Goal: Transaction & Acquisition: Subscribe to service/newsletter

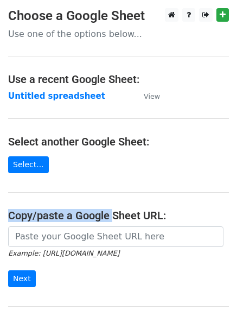
drag, startPoint x: 0, startPoint y: 0, endPoint x: 106, endPoint y: 189, distance: 217.2
click at [106, 189] on main "Choose a Google Sheet Use one of the options below... Use a recent Google Sheet…" at bounding box center [118, 176] width 237 height 337
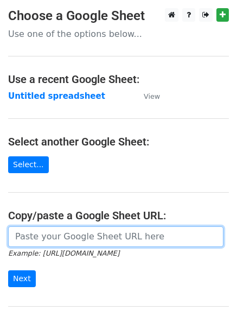
click at [58, 244] on input "url" at bounding box center [115, 236] width 215 height 21
type input "[URL][DOMAIN_NAME]"
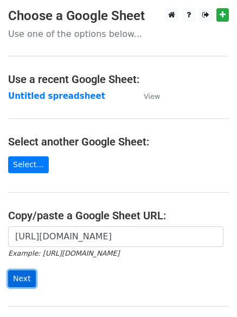
click at [29, 282] on input "Next" at bounding box center [22, 278] width 28 height 17
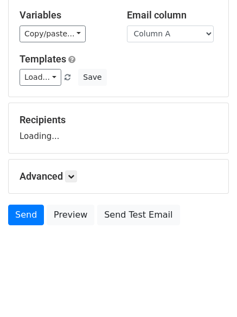
scroll to position [61, 0]
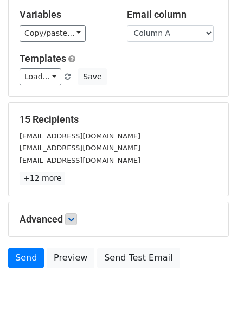
drag, startPoint x: 77, startPoint y: 179, endPoint x: 75, endPoint y: 222, distance: 43.4
click at [75, 215] on form "Variables Copy/paste... {{Column A}} {{Column B}} {{Column C}} Email column Col…" at bounding box center [118, 135] width 221 height 276
click at [74, 219] on icon at bounding box center [71, 219] width 7 height 7
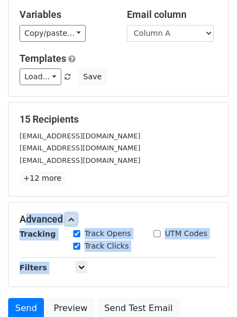
click at [74, 219] on icon at bounding box center [71, 219] width 7 height 7
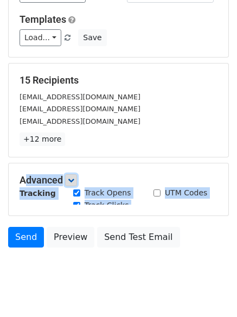
scroll to position [105, 0]
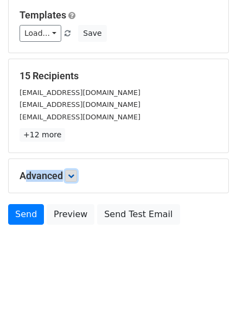
click at [72, 173] on icon at bounding box center [71, 176] width 7 height 7
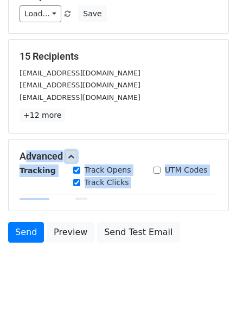
scroll to position [145, 0]
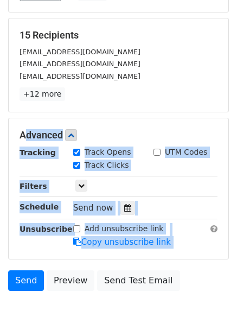
click at [184, 180] on div "Only include spreadsheet rows that match the following filters:" at bounding box center [145, 186] width 161 height 12
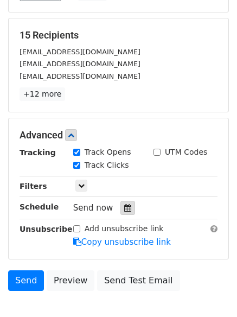
click at [120, 207] on div at bounding box center [127, 208] width 15 height 14
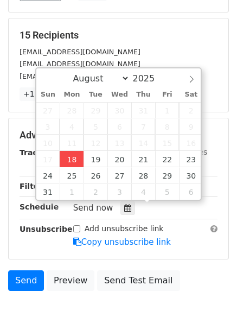
drag, startPoint x: 59, startPoint y: 156, endPoint x: 69, endPoint y: 161, distance: 11.2
click at [69, 161] on div "27 28 29 30 31 1 2 3 4 5 6 7 8 9 10 11 12 13 14 15 16 17 18 19 20 21 22 23 24 2…" at bounding box center [119, 151] width 167 height 98
type input "2025-08-18 12:19"
type input "19"
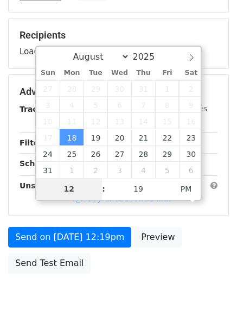
type input "4"
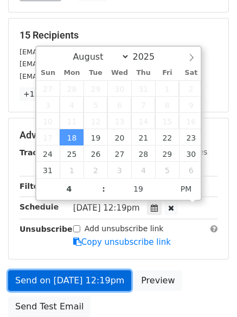
type input "2025-08-18 16:19"
click at [94, 274] on link "Send on Aug 18 at 12:19pm" at bounding box center [69, 280] width 123 height 21
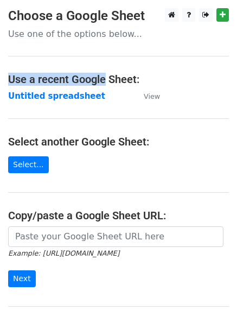
drag, startPoint x: 106, startPoint y: 64, endPoint x: 71, endPoint y: 42, distance: 41.0
click at [93, 47] on main "Choose a Google Sheet Use one of the options below... Use a recent Google Sheet…" at bounding box center [118, 176] width 237 height 337
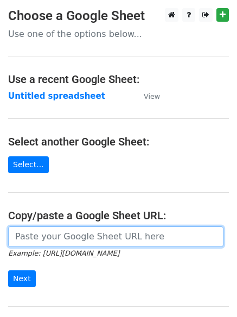
click at [130, 239] on input "url" at bounding box center [115, 236] width 215 height 21
type input "[URL][DOMAIN_NAME]"
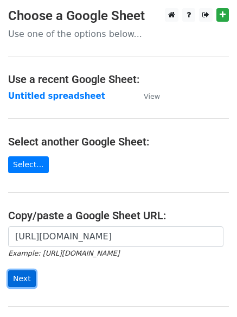
click at [22, 284] on input "Next" at bounding box center [22, 278] width 28 height 17
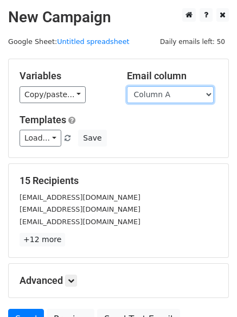
click at [179, 102] on select "Column A Column B Column C" at bounding box center [170, 94] width 87 height 17
select select "Column B"
click at [127, 86] on select "Column A Column B Column C" at bounding box center [170, 94] width 87 height 17
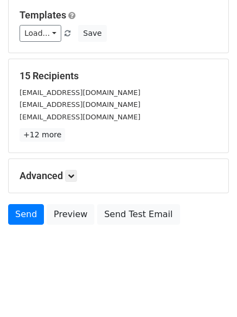
click at [78, 188] on div "Advanced Tracking Track Opens UTM Codes Track Clicks Filters Only include sprea…" at bounding box center [119, 176] width 220 height 34
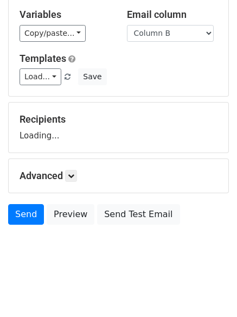
click at [78, 184] on div "Advanced Tracking Track Opens UTM Codes Track Clicks Filters Only include sprea…" at bounding box center [119, 176] width 220 height 34
click at [75, 180] on link at bounding box center [71, 176] width 12 height 12
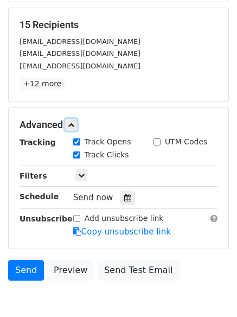
scroll to position [157, 0]
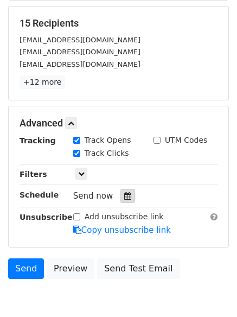
click at [125, 198] on icon at bounding box center [127, 196] width 7 height 8
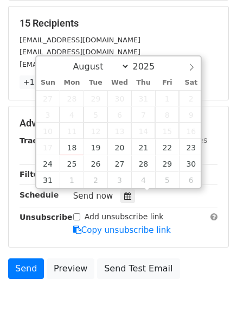
click at [102, 137] on span "12" at bounding box center [96, 131] width 24 height 16
type input "2025-08-19 12:00"
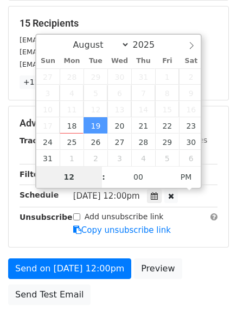
type input "5"
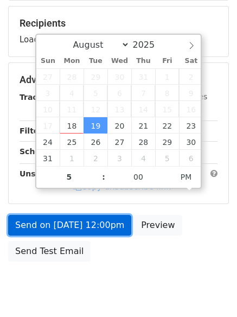
type input "2025-08-19 17:00"
click at [87, 221] on form "Variables Copy/paste... {{Column A}} {{Column B}} {{Column C}} Email column Col…" at bounding box center [118, 84] width 221 height 366
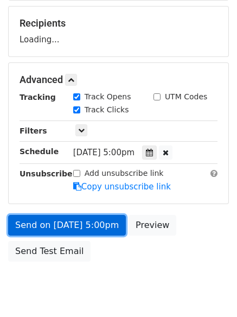
click at [91, 228] on link "Send on Aug 19 at 5:00pm" at bounding box center [67, 225] width 118 height 21
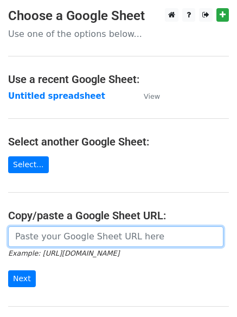
click at [118, 239] on input "url" at bounding box center [115, 236] width 215 height 21
type input "https://docs.google.com/spreadsheets/d/1kfYUhsI9A1XFV6MJlYc4YQzh13i4SUiuOmNr2ZF…"
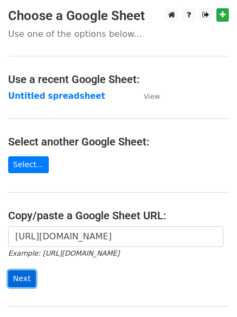
click at [11, 284] on input "Next" at bounding box center [22, 278] width 28 height 17
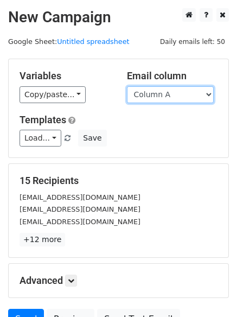
click at [196, 91] on select "Column A Column B Column C" at bounding box center [170, 94] width 87 height 17
select select "Column C"
click at [127, 86] on select "Column A Column B Column C" at bounding box center [170, 94] width 87 height 17
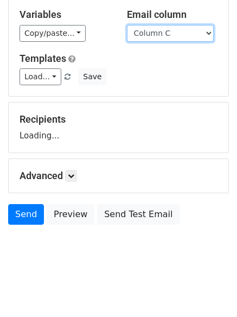
scroll to position [61, 0]
click at [73, 185] on div "Advanced Tracking Track Opens UTM Codes Track Clicks Filters Only include sprea…" at bounding box center [119, 176] width 220 height 34
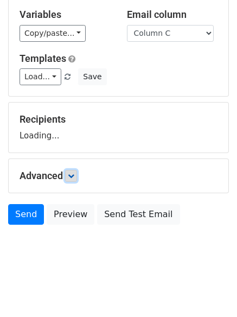
click at [73, 176] on icon at bounding box center [71, 176] width 7 height 7
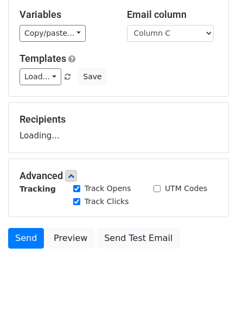
click at [75, 188] on input "Track Opens" at bounding box center [76, 188] width 7 height 7
checkbox input "true"
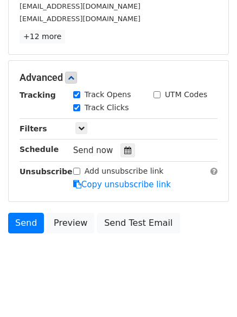
scroll to position [211, 0]
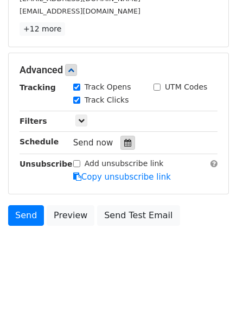
click at [124, 143] on icon at bounding box center [127, 143] width 7 height 8
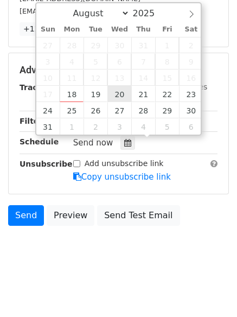
type input "2025-08-20 12:00"
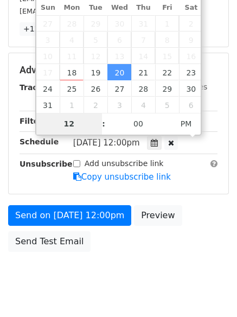
type input "6"
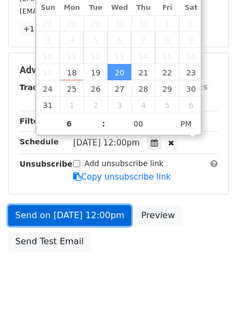
type input "2025-08-20 18:00"
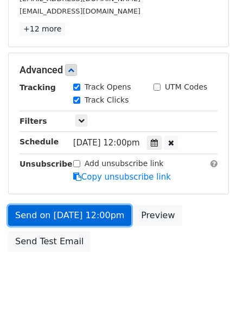
click at [103, 222] on link "Send on Aug 20 at 12:00pm" at bounding box center [69, 215] width 123 height 21
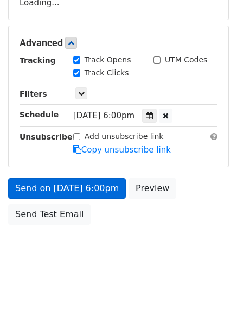
scroll to position [194, 0]
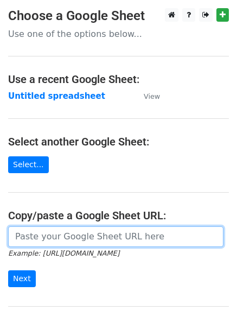
click at [47, 246] on input "url" at bounding box center [115, 236] width 215 height 21
type input "[URL][DOMAIN_NAME]"
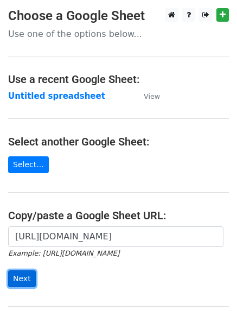
click at [23, 271] on input "Next" at bounding box center [22, 278] width 28 height 17
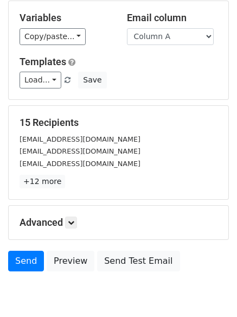
scroll to position [105, 0]
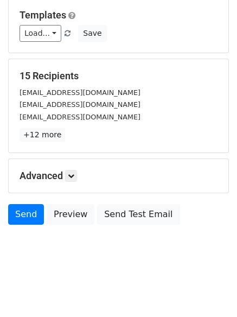
drag, startPoint x: 86, startPoint y: 184, endPoint x: 69, endPoint y: 183, distance: 16.3
click at [71, 183] on div "Advanced Tracking Track Opens UTM Codes Track Clicks Filters Only include sprea…" at bounding box center [119, 176] width 220 height 34
click at [74, 177] on icon at bounding box center [71, 176] width 7 height 7
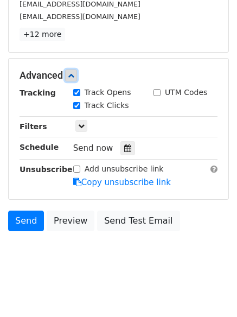
scroll to position [206, 0]
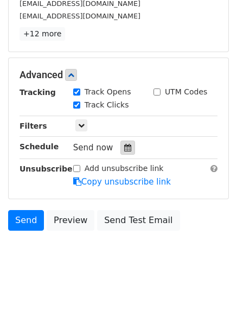
click at [124, 144] on icon at bounding box center [127, 148] width 7 height 8
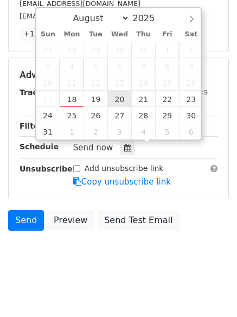
drag, startPoint x: 123, startPoint y: 147, endPoint x: 130, endPoint y: 104, distance: 43.5
click at [130, 106] on body "New Campaign Daily emails left: 50 Google Sheet: Untitled spreadsheet Variables…" at bounding box center [118, 40] width 237 height 477
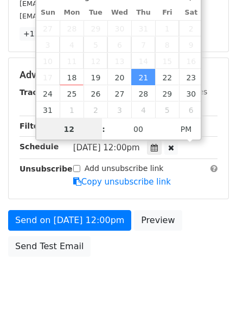
scroll to position [1, 0]
type input "[DATE] 12:00"
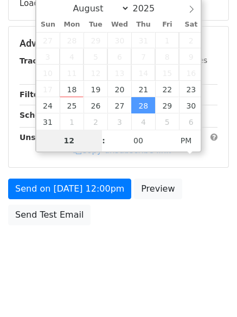
type input "7"
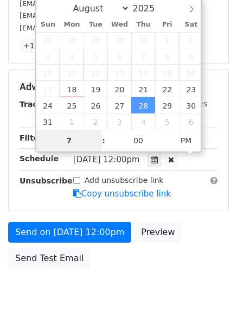
scroll to position [206, 0]
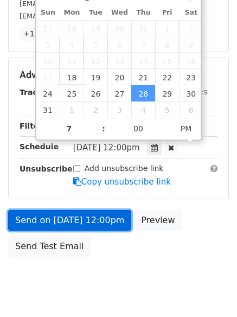
type input "2025-08-28 19:00"
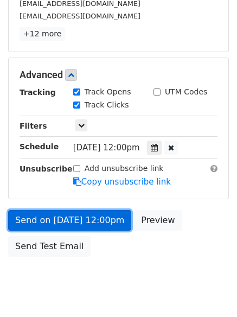
click at [121, 214] on link "Send on Aug 28 at 12:00pm" at bounding box center [69, 220] width 123 height 21
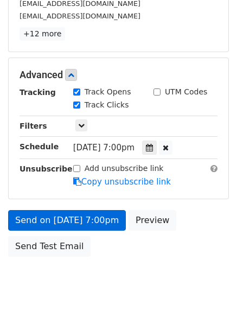
scroll to position [194, 0]
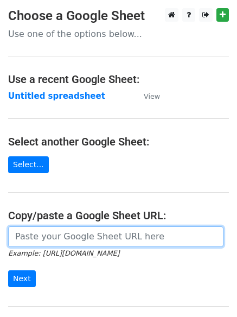
click at [82, 244] on input "url" at bounding box center [115, 236] width 215 height 21
type input "https://docs.google.com/spreadsheets/d/1kfYUhsI9A1XFV6MJlYc4YQzh13i4SUiuOmNr2ZF…"
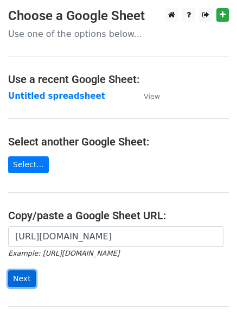
click at [31, 283] on input "Next" at bounding box center [22, 278] width 28 height 17
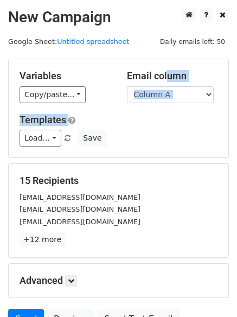
drag, startPoint x: 151, startPoint y: 84, endPoint x: 163, endPoint y: 78, distance: 13.1
click at [163, 78] on div "Variables Copy/paste... {{Column A}} {{Column B}} {{Column C}} Email column Col…" at bounding box center [119, 108] width 220 height 98
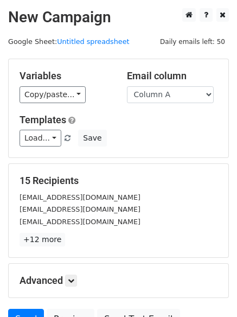
click at [181, 137] on div "Load... No templates saved Save" at bounding box center [118, 138] width 214 height 17
drag, startPoint x: 181, startPoint y: 137, endPoint x: 180, endPoint y: 110, distance: 26.6
click at [180, 114] on div "Templates Load... No templates saved Save" at bounding box center [118, 130] width 214 height 33
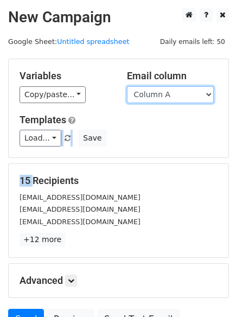
click at [177, 95] on select "Column A Column B Column C" at bounding box center [170, 94] width 87 height 17
select select "Column B"
click at [127, 86] on select "Column A Column B Column C" at bounding box center [170, 94] width 87 height 17
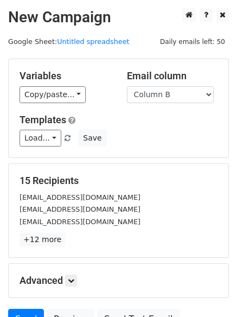
click at [171, 125] on h5 "Templates" at bounding box center [119, 120] width 198 height 12
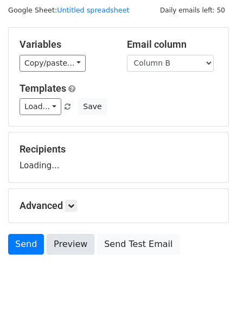
scroll to position [61, 0]
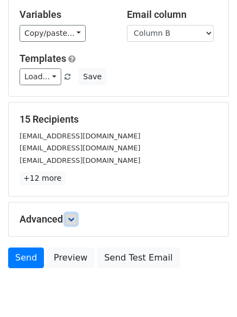
click at [77, 224] on link at bounding box center [71, 219] width 12 height 12
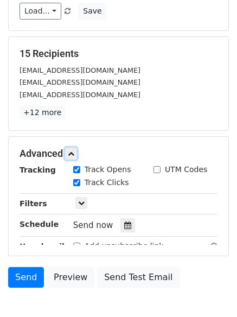
scroll to position [204, 0]
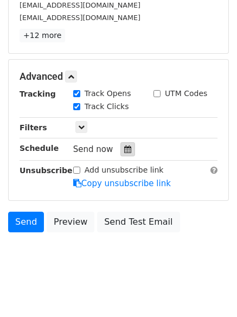
click at [124, 149] on icon at bounding box center [127, 149] width 7 height 8
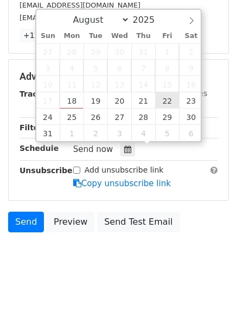
type input "2025-08-22 12:00"
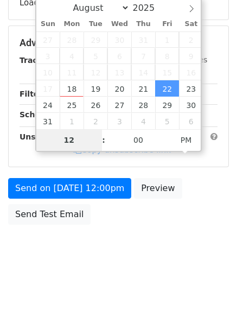
scroll to position [194, 0]
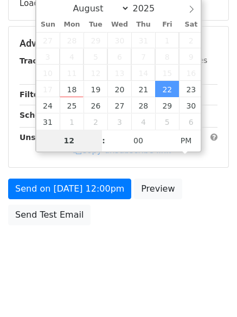
type input "8"
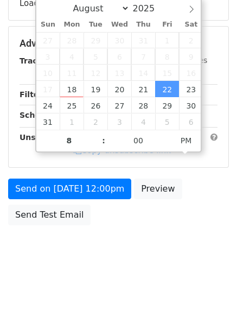
type input "2025-08-22 20:00"
click at [86, 203] on div "Send on Aug 22 at 12:00pm Preview Send Test Email" at bounding box center [118, 205] width 237 height 52
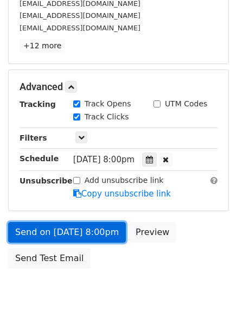
click at [88, 223] on link "Send on Aug 22 at 8:00pm" at bounding box center [67, 232] width 118 height 21
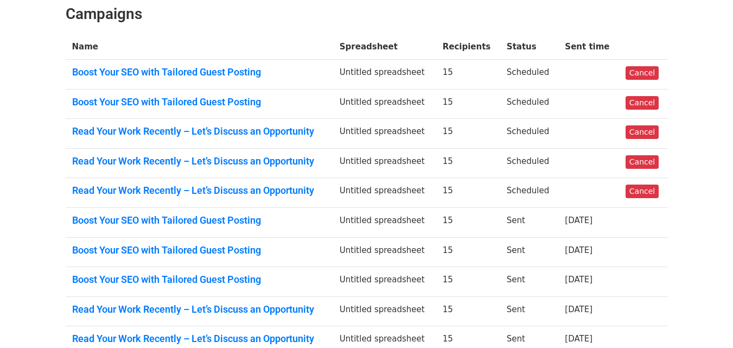
click at [662, 209] on td at bounding box center [643, 223] width 49 height 30
click at [646, 185] on link "Cancel" at bounding box center [642, 191] width 33 height 14
click at [637, 71] on link "Cancel" at bounding box center [642, 73] width 33 height 14
drag, startPoint x: 427, startPoint y: 53, endPoint x: 424, endPoint y: 58, distance: 5.6
click at [424, 58] on th "Spreadsheet" at bounding box center [384, 47] width 103 height 26
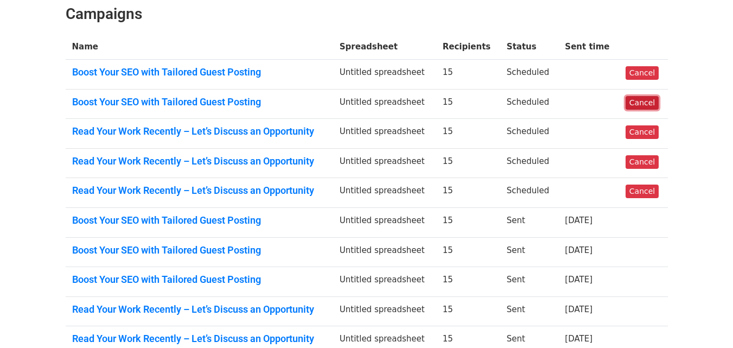
click at [640, 108] on link "Cancel" at bounding box center [642, 103] width 33 height 14
click at [597, 106] on td at bounding box center [588, 104] width 60 height 30
click at [639, 102] on link "Cancel" at bounding box center [642, 103] width 33 height 14
click at [474, 329] on td "15" at bounding box center [468, 340] width 64 height 29
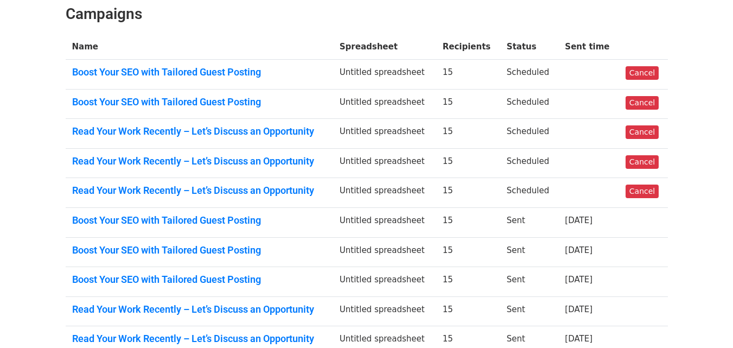
click at [474, 329] on td "15" at bounding box center [468, 340] width 64 height 29
